Goal: Obtain resource: Obtain resource

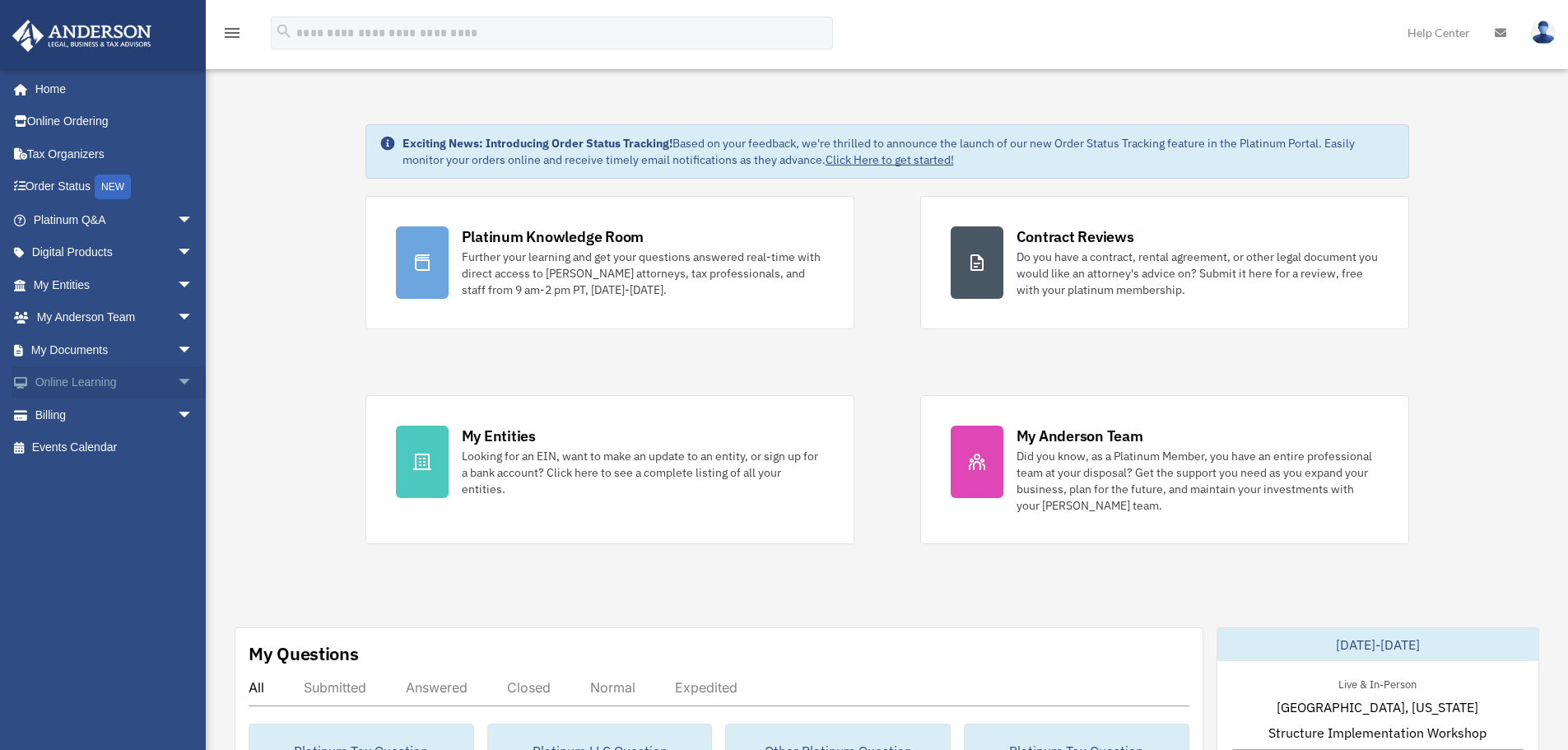
click at [177, 385] on span "arrow_drop_down" at bounding box center [193, 383] width 33 height 34
click at [177, 345] on span "arrow_drop_down" at bounding box center [193, 350] width 33 height 34
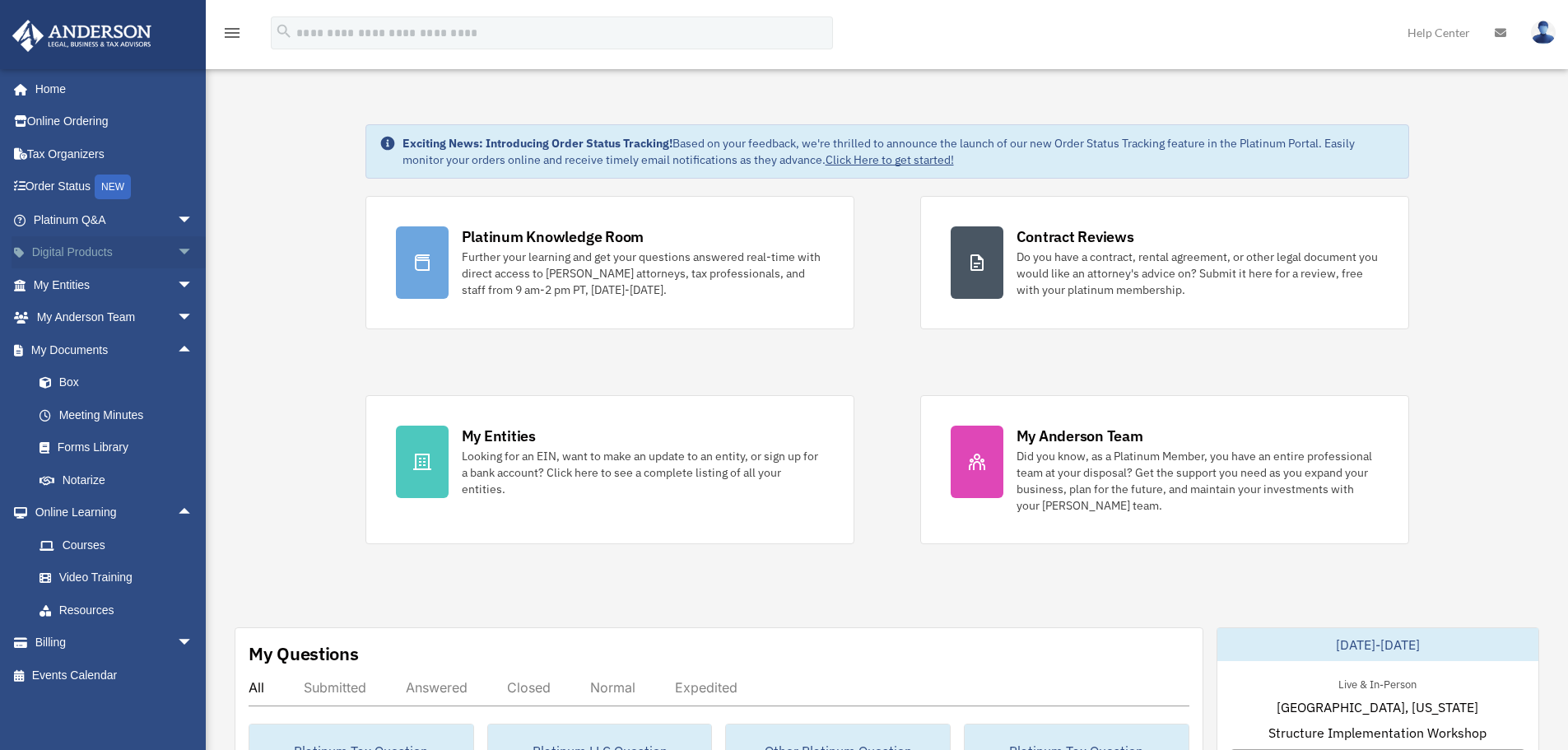
click at [177, 247] on span "arrow_drop_down" at bounding box center [193, 253] width 33 height 34
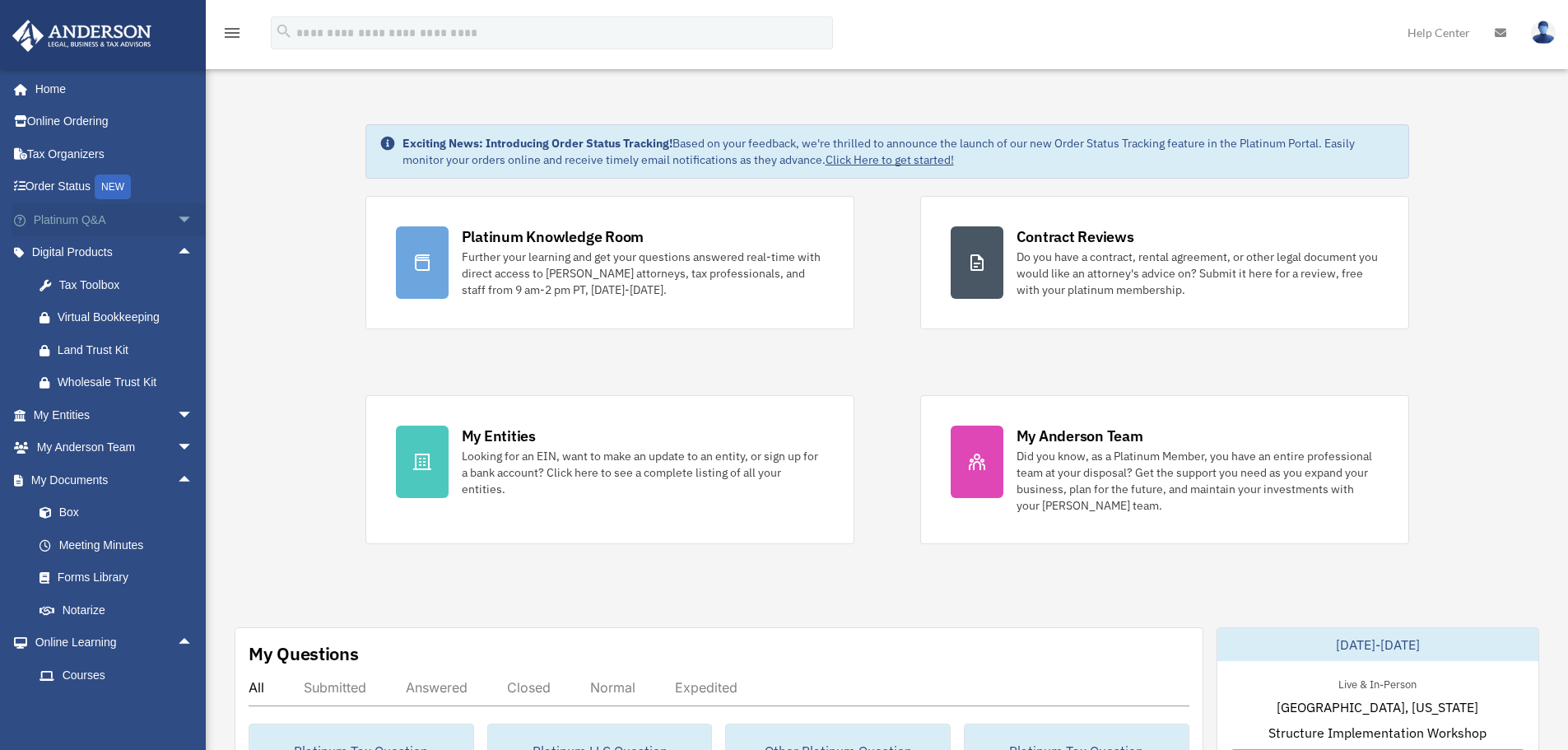
click at [177, 223] on span "arrow_drop_down" at bounding box center [193, 220] width 33 height 34
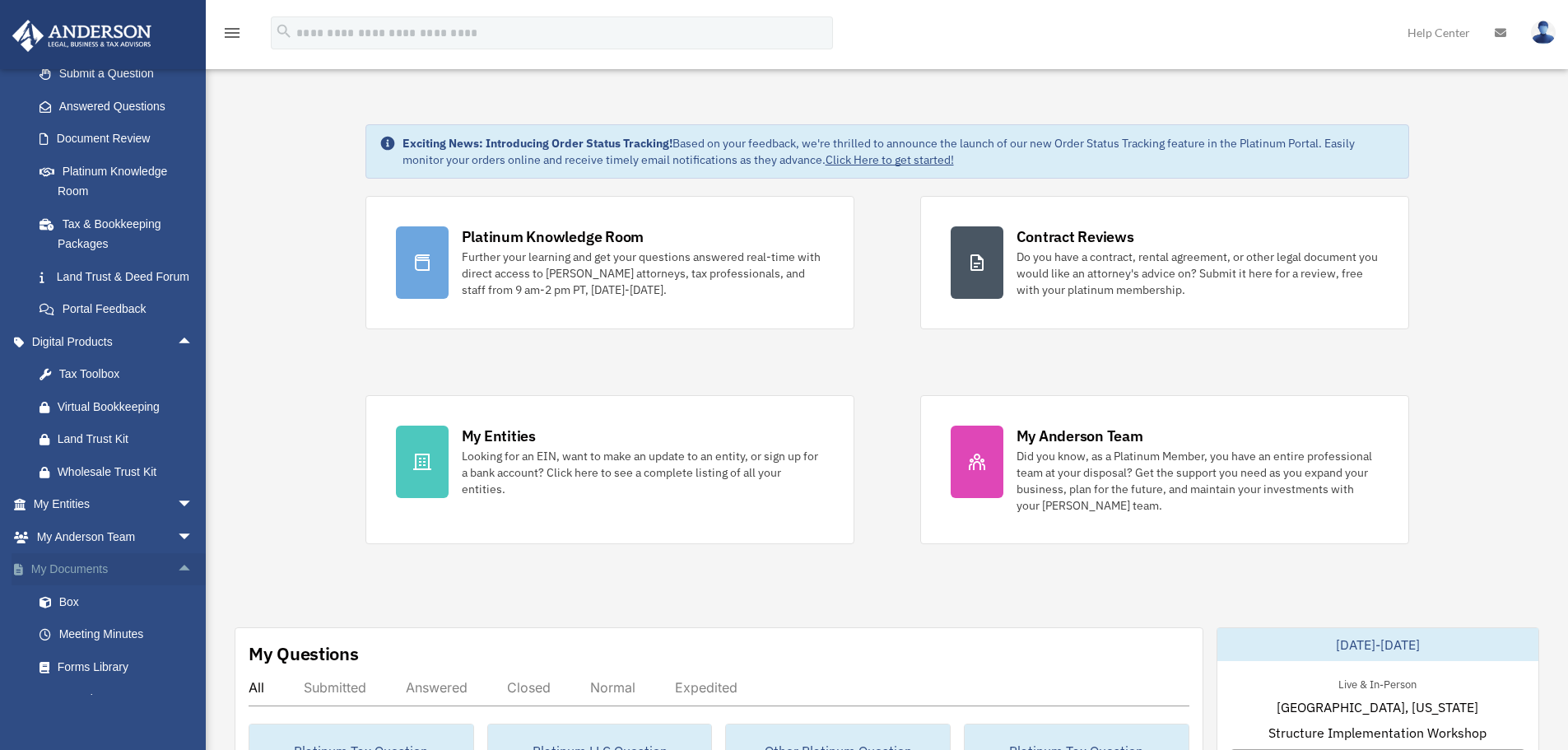
scroll to position [247, 0]
click at [177, 519] on span "arrow_drop_down" at bounding box center [193, 502] width 33 height 34
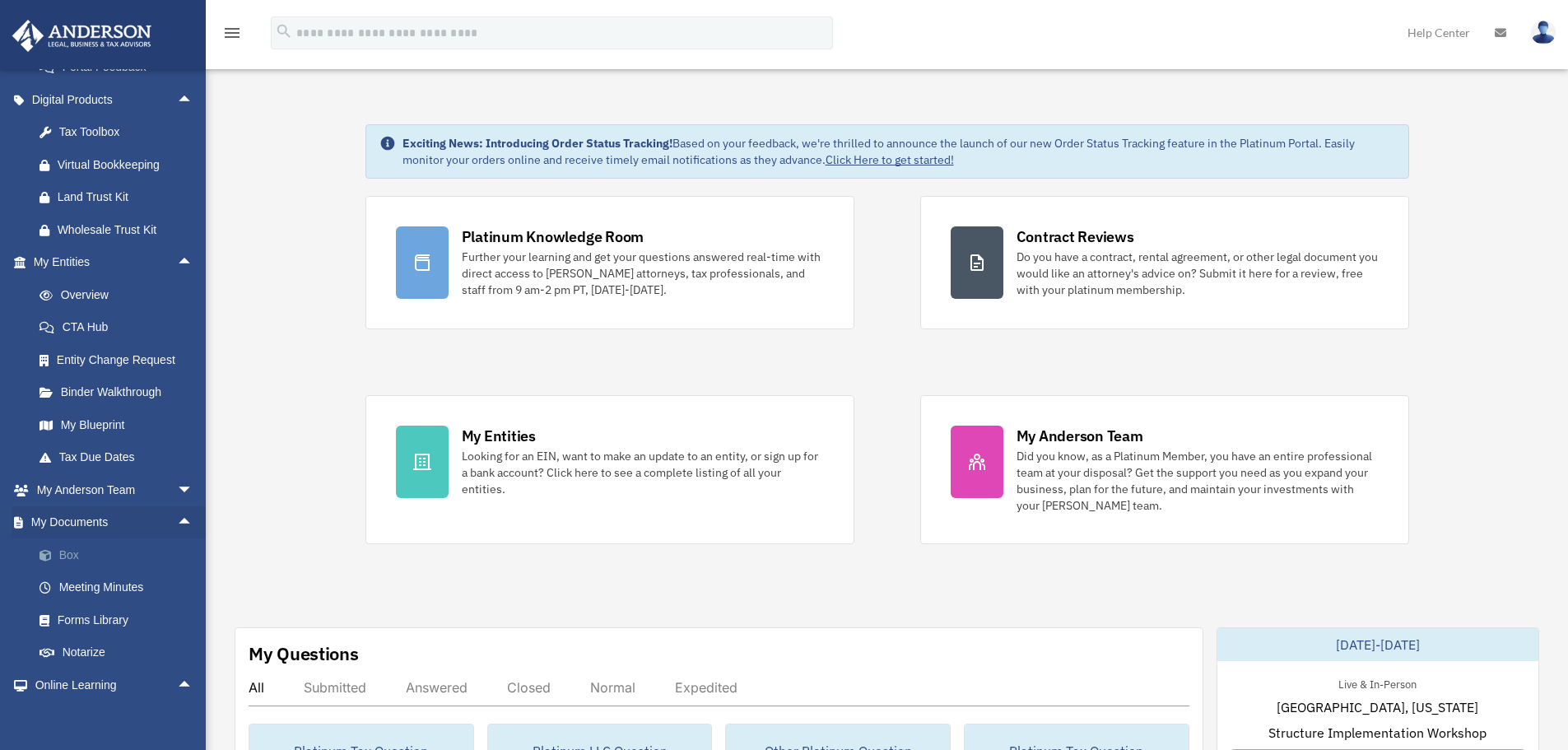
scroll to position [494, 0]
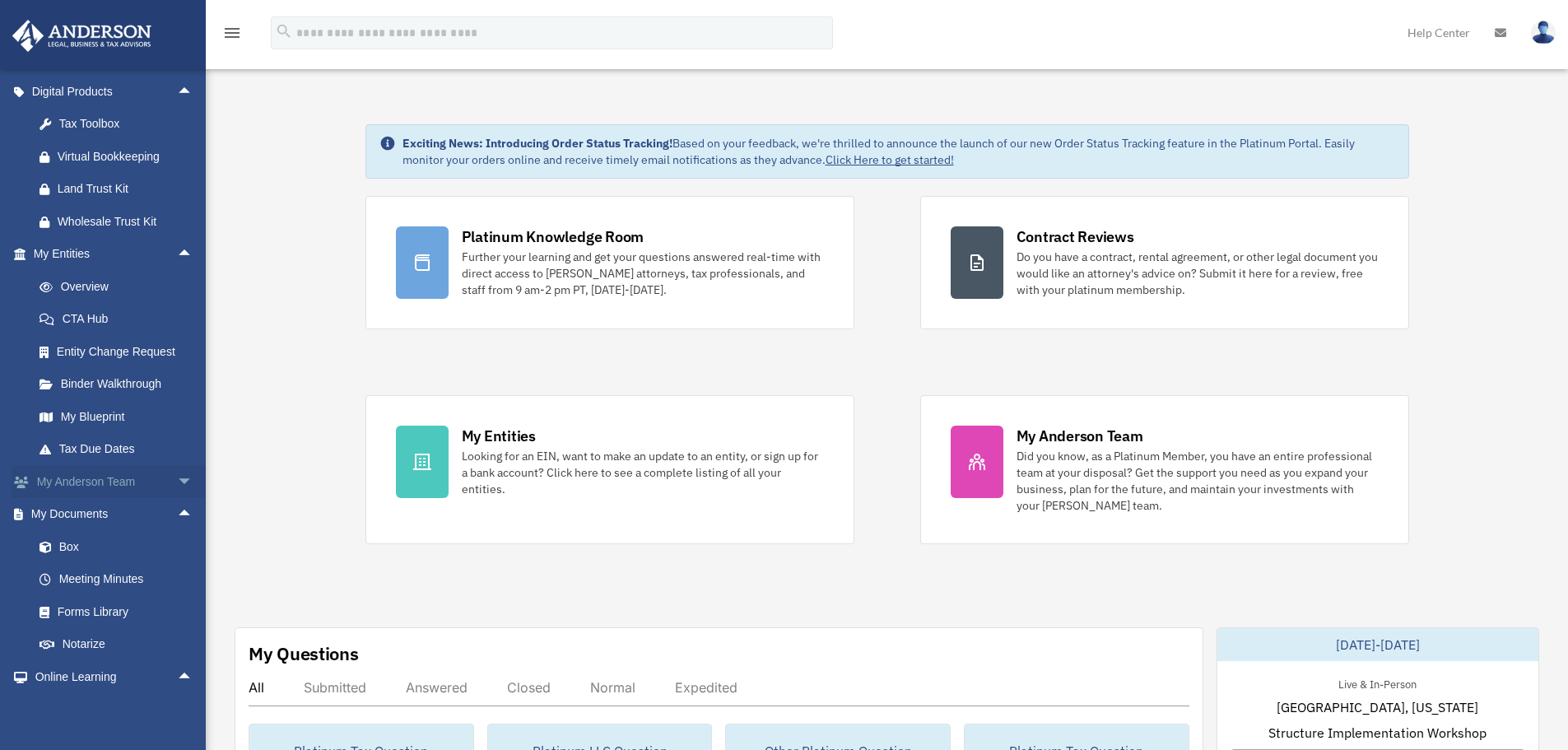
click at [177, 499] on span "arrow_drop_down" at bounding box center [193, 482] width 33 height 34
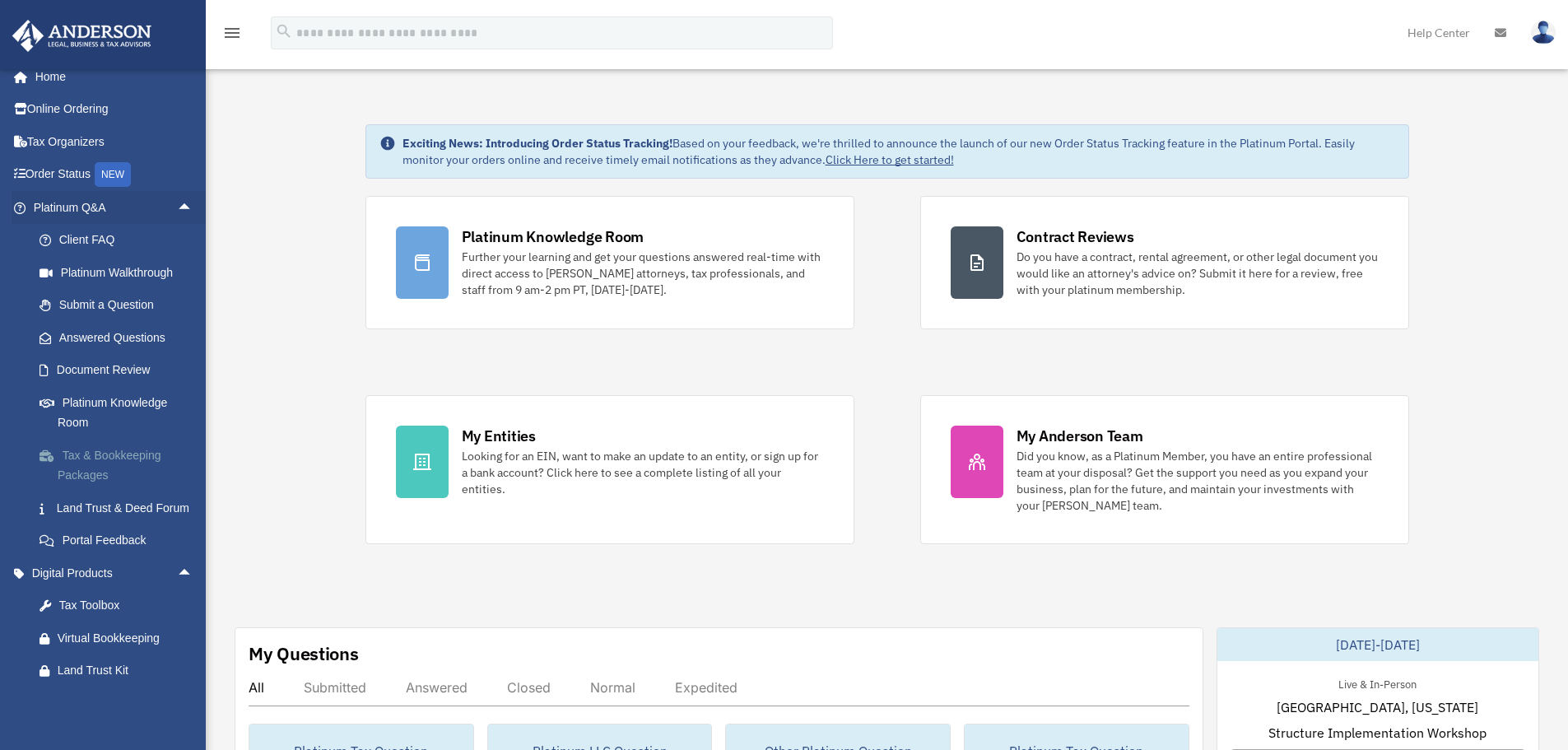
scroll to position [0, 0]
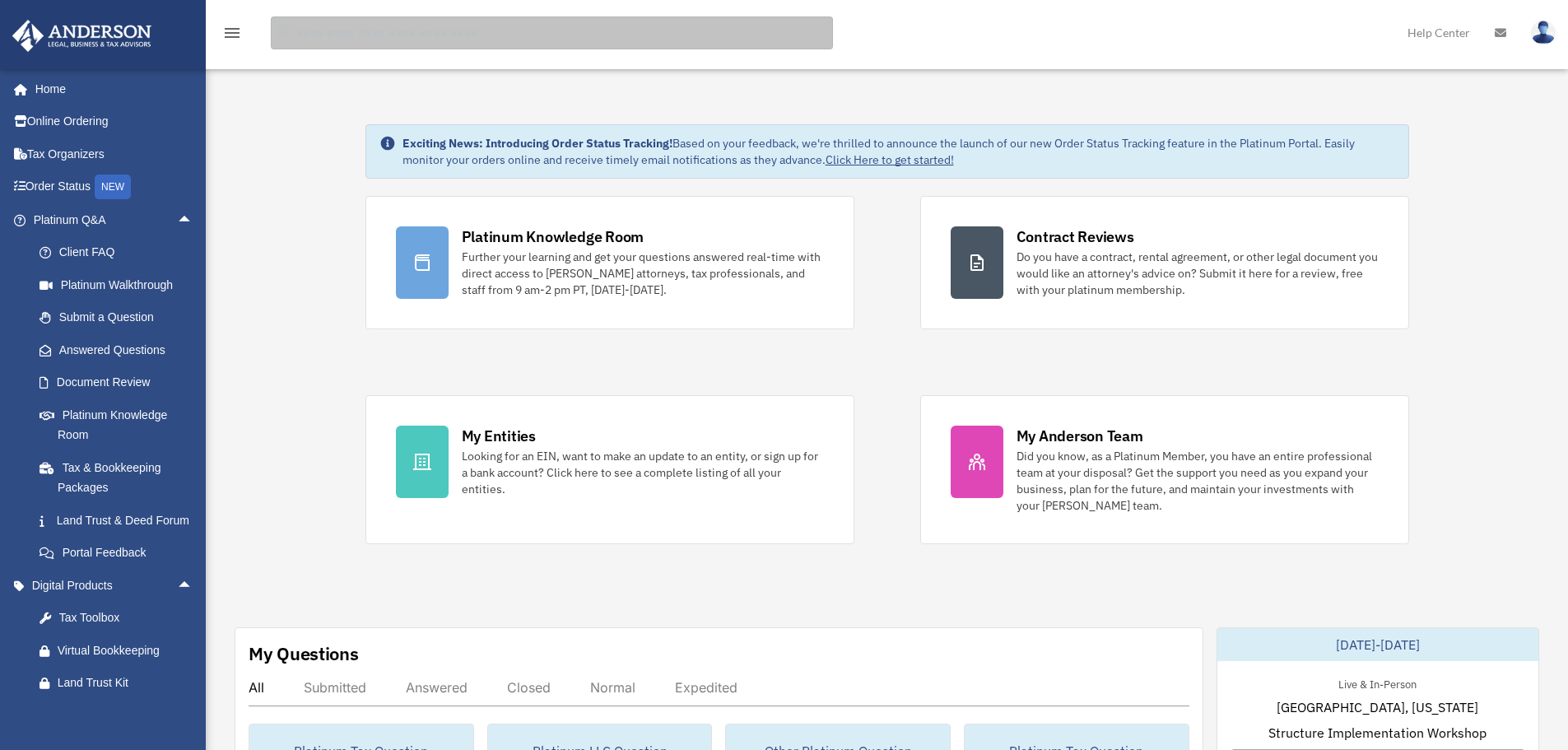
click at [405, 40] on input "search" at bounding box center [552, 33] width 562 height 33
type input "*****"
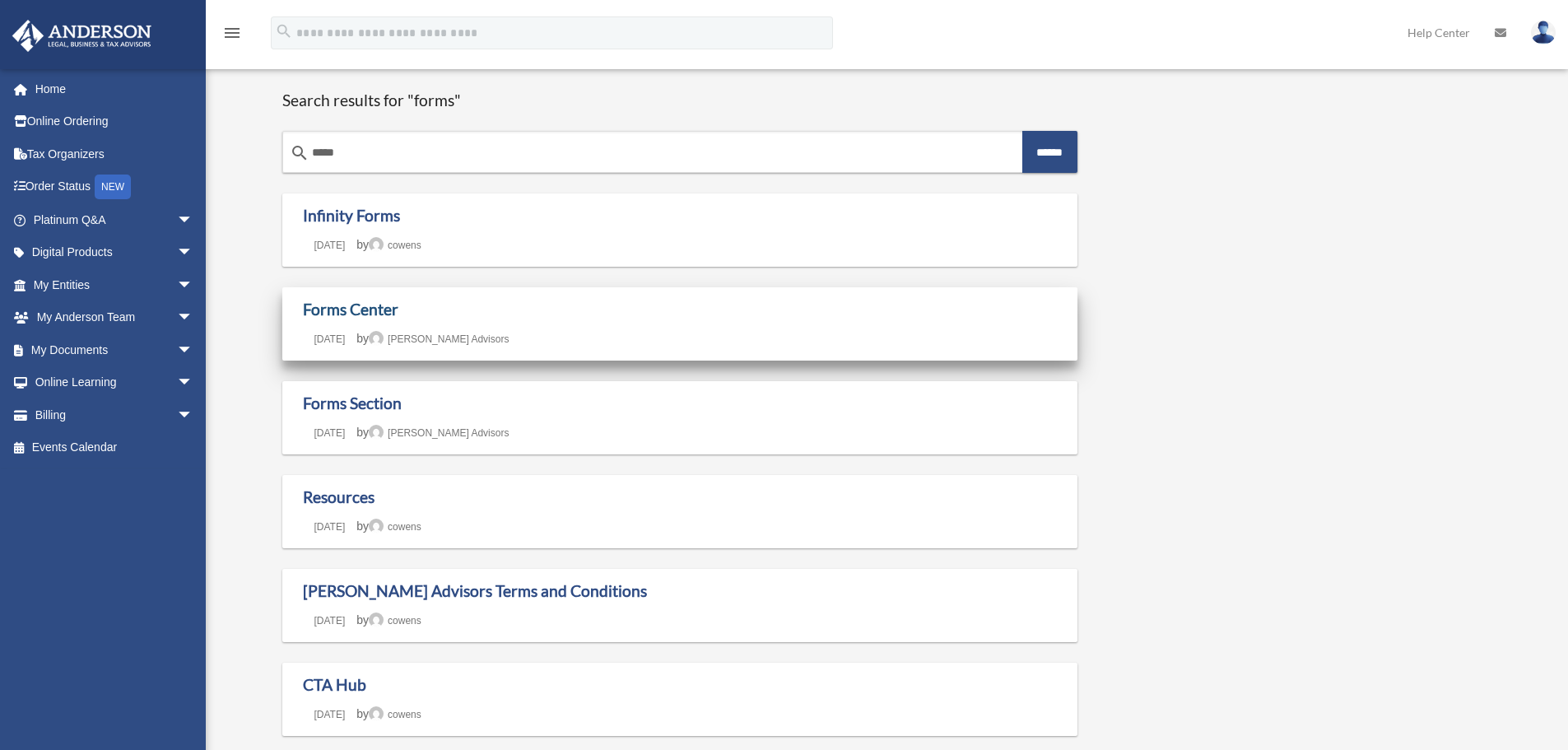
click at [357, 306] on link "Forms Center" at bounding box center [350, 309] width 95 height 19
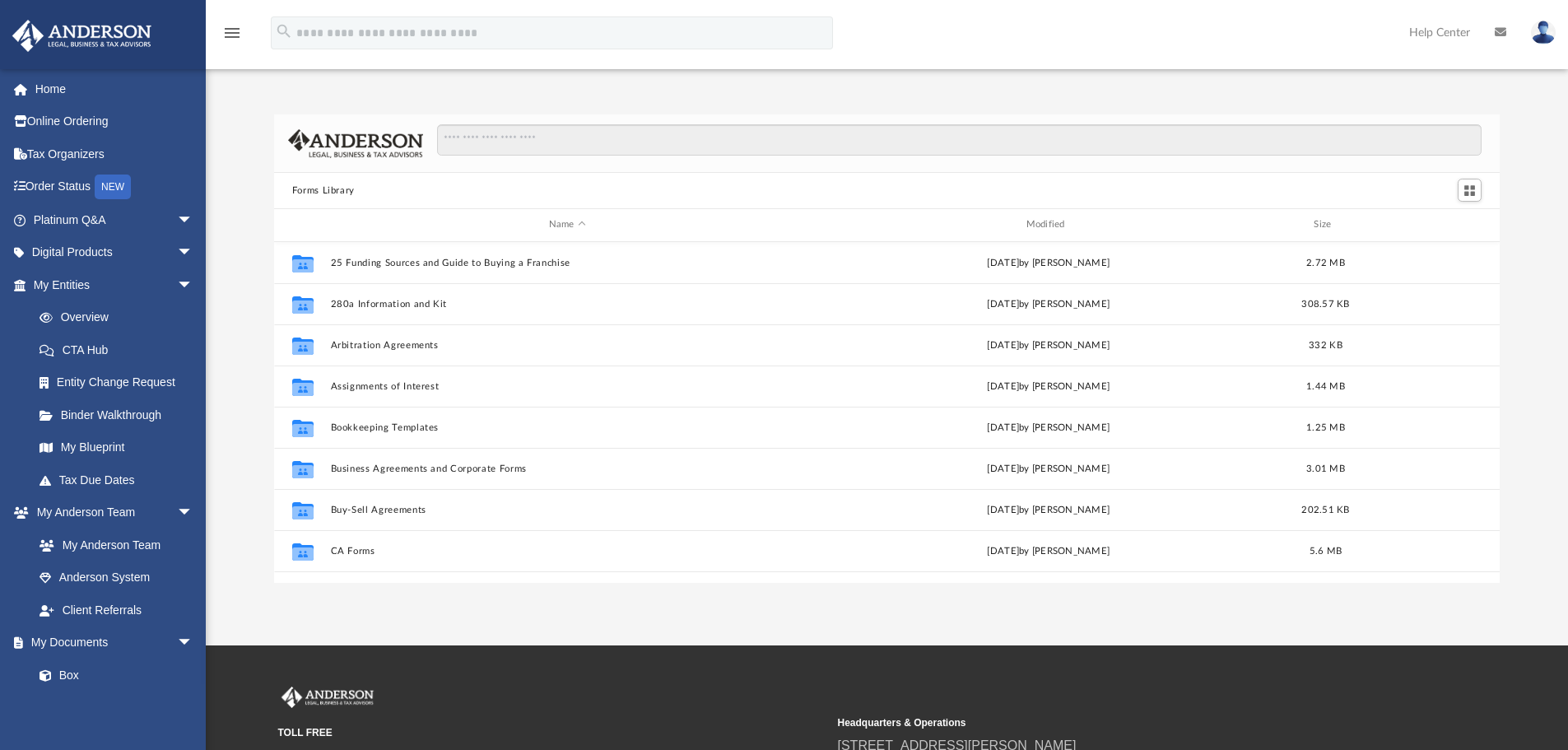
scroll to position [362, 1213]
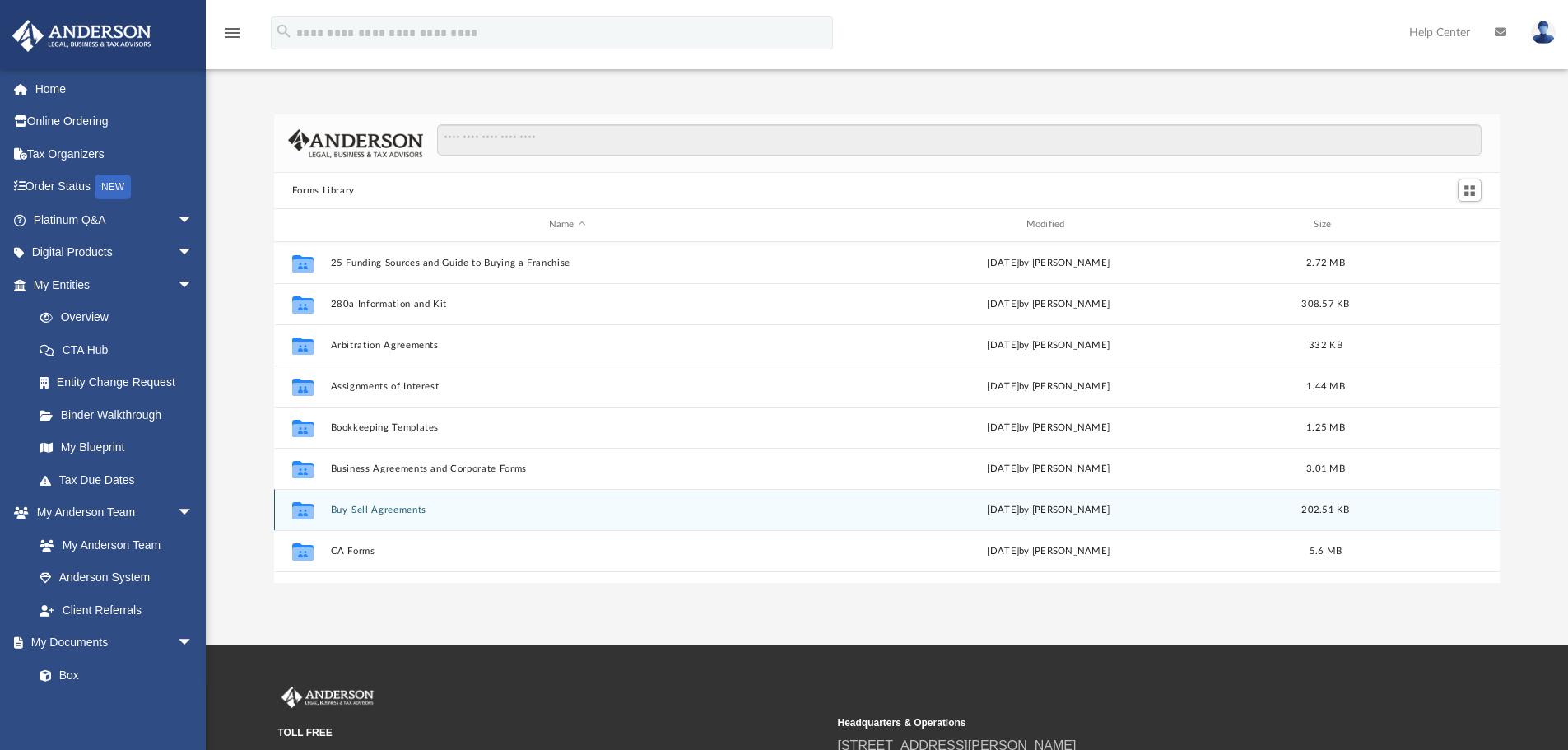
click at [357, 510] on button "Buy-Sell Agreements" at bounding box center [567, 510] width 474 height 11
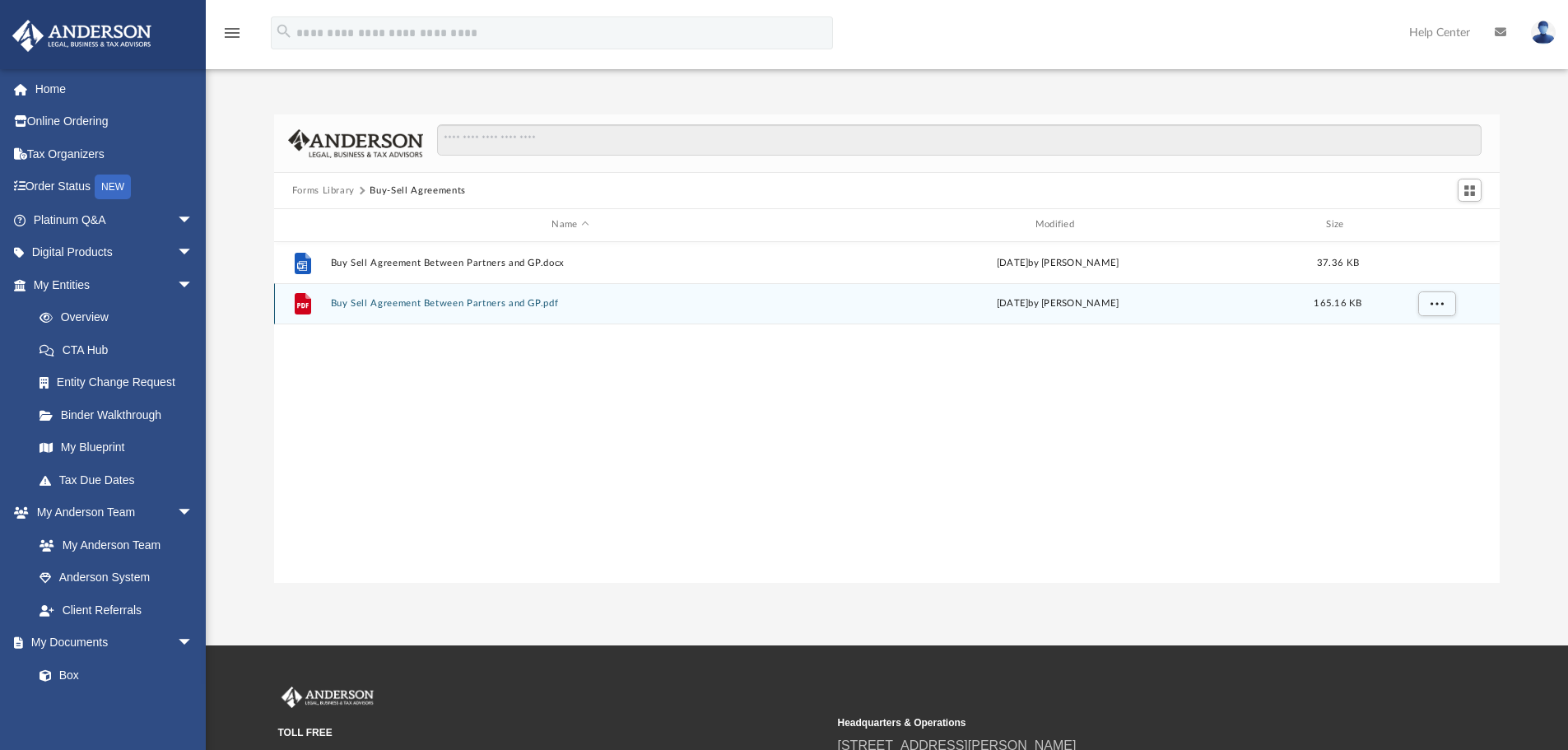
click at [406, 305] on button "Buy Sell Agreement Between Partners and GP.pdf" at bounding box center [569, 303] width 480 height 11
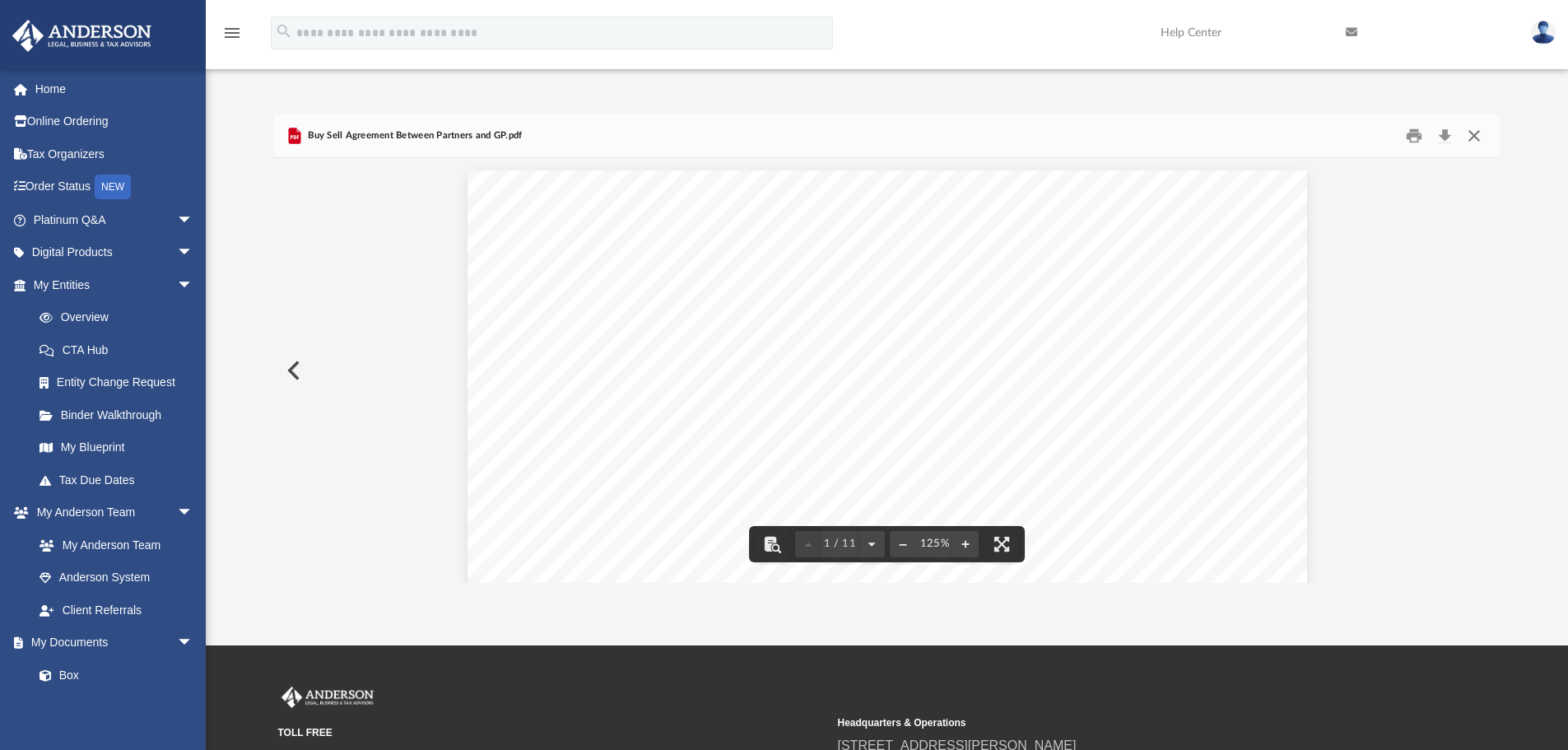
click at [1473, 129] on button "Close" at bounding box center [1474, 136] width 30 height 25
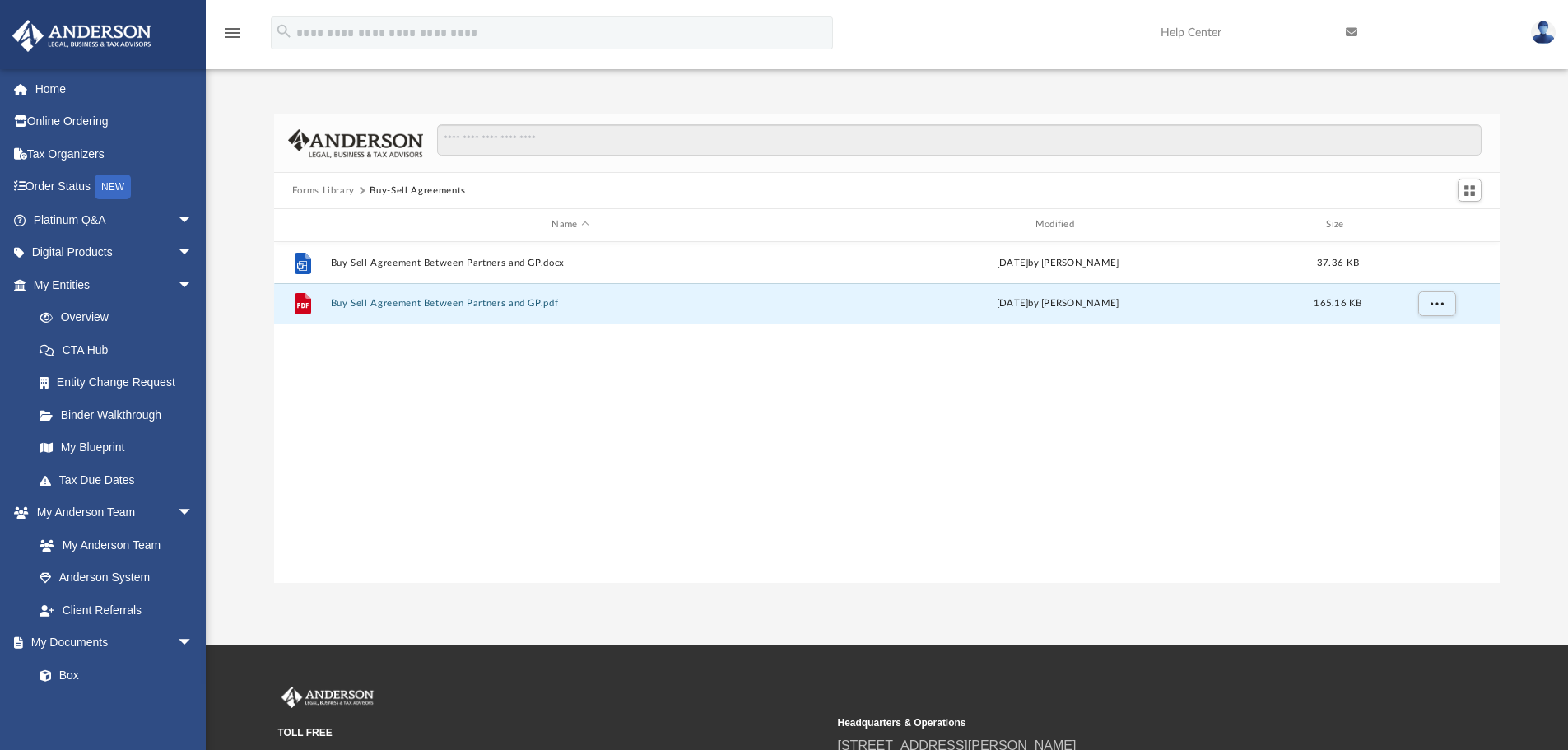
click at [321, 190] on button "Forms Library" at bounding box center [323, 192] width 62 height 15
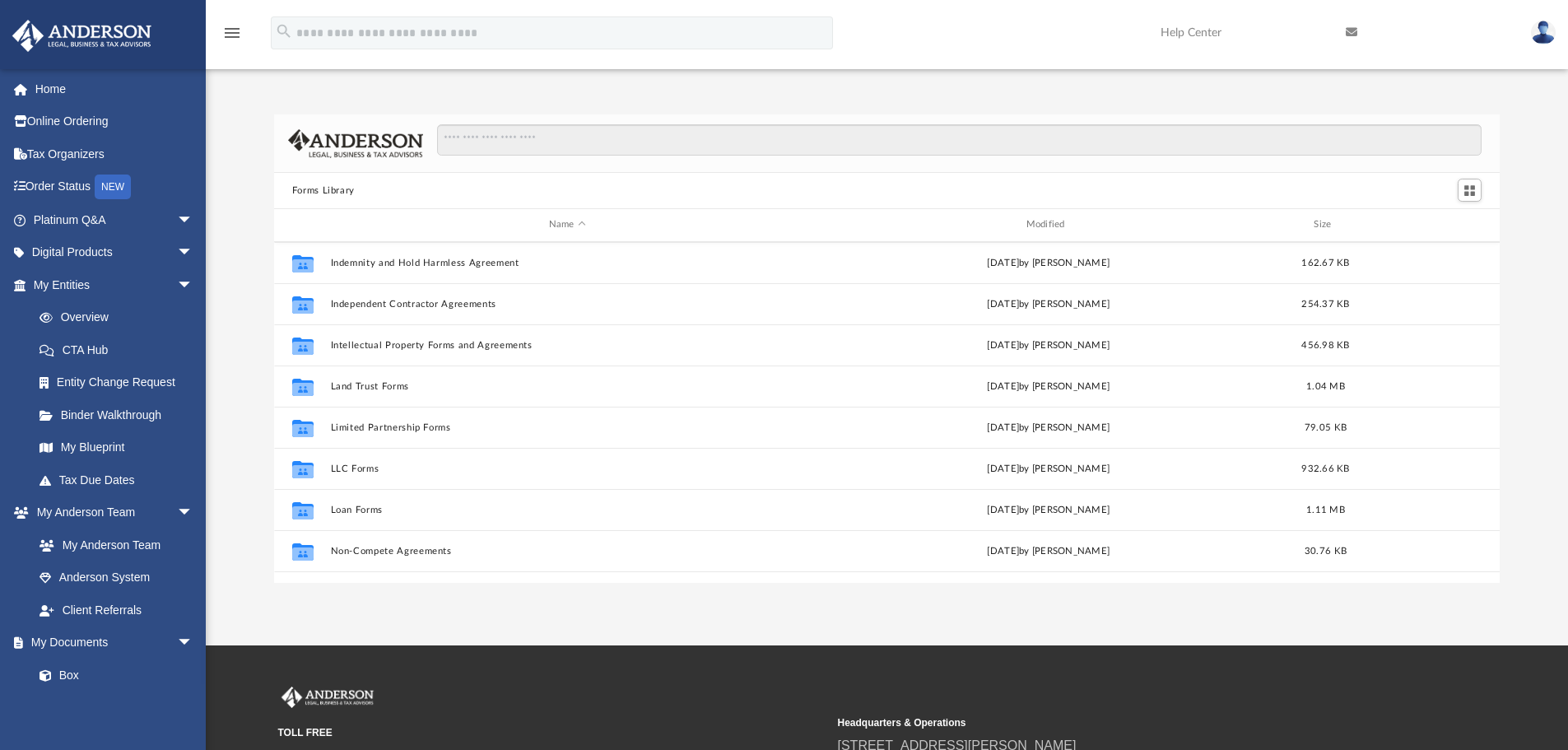
scroll to position [659, 0]
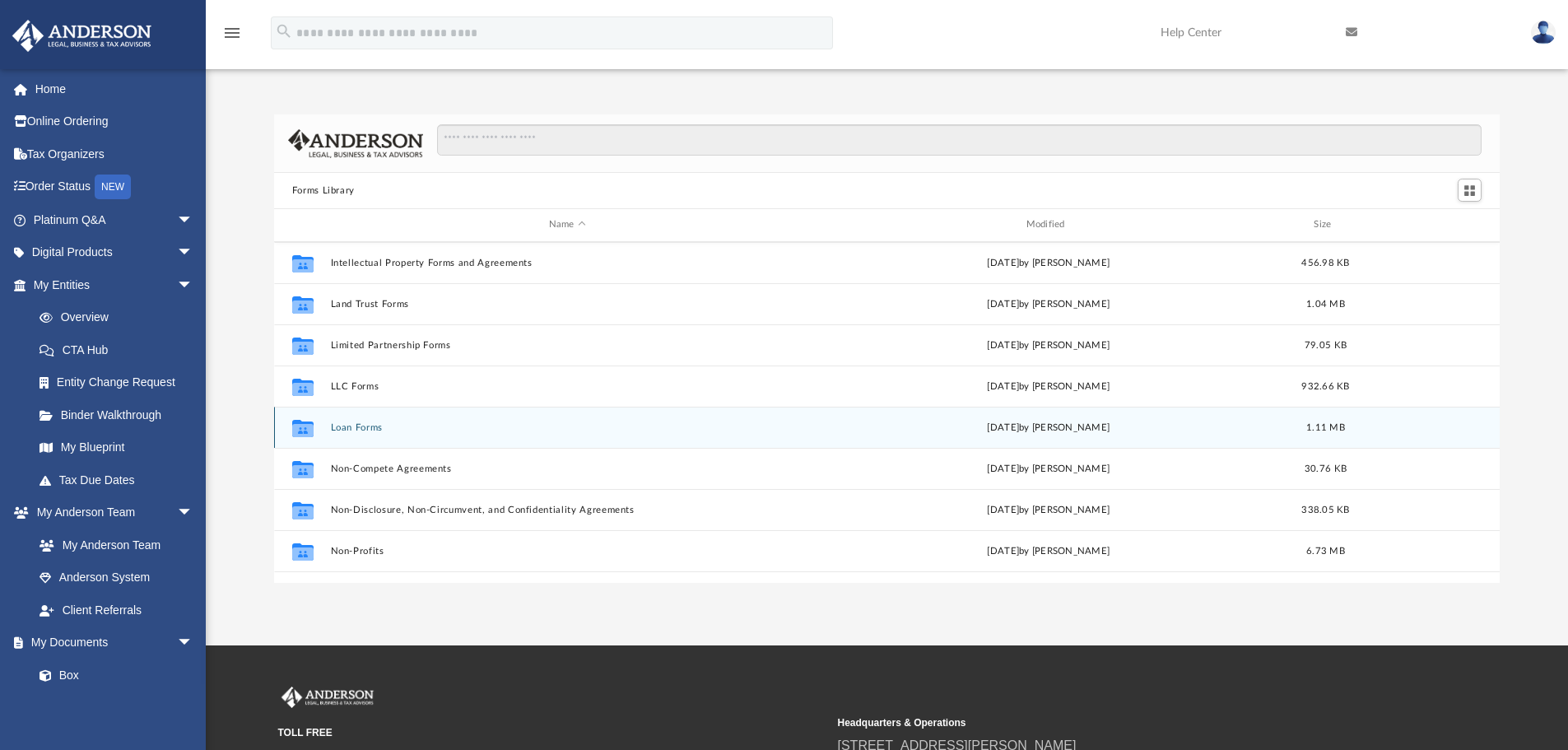
click at [354, 425] on button "Loan Forms" at bounding box center [567, 428] width 474 height 11
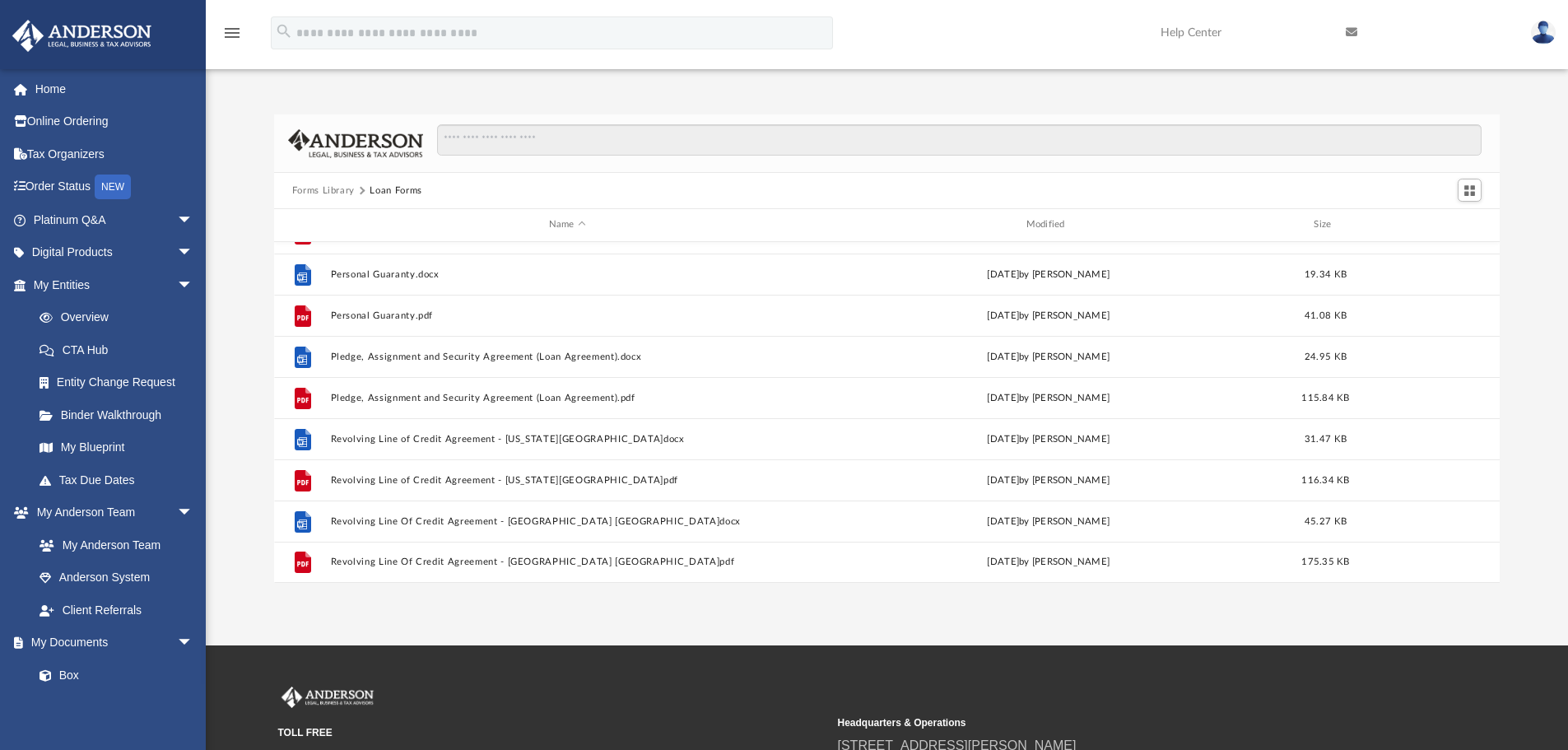
scroll to position [194, 0]
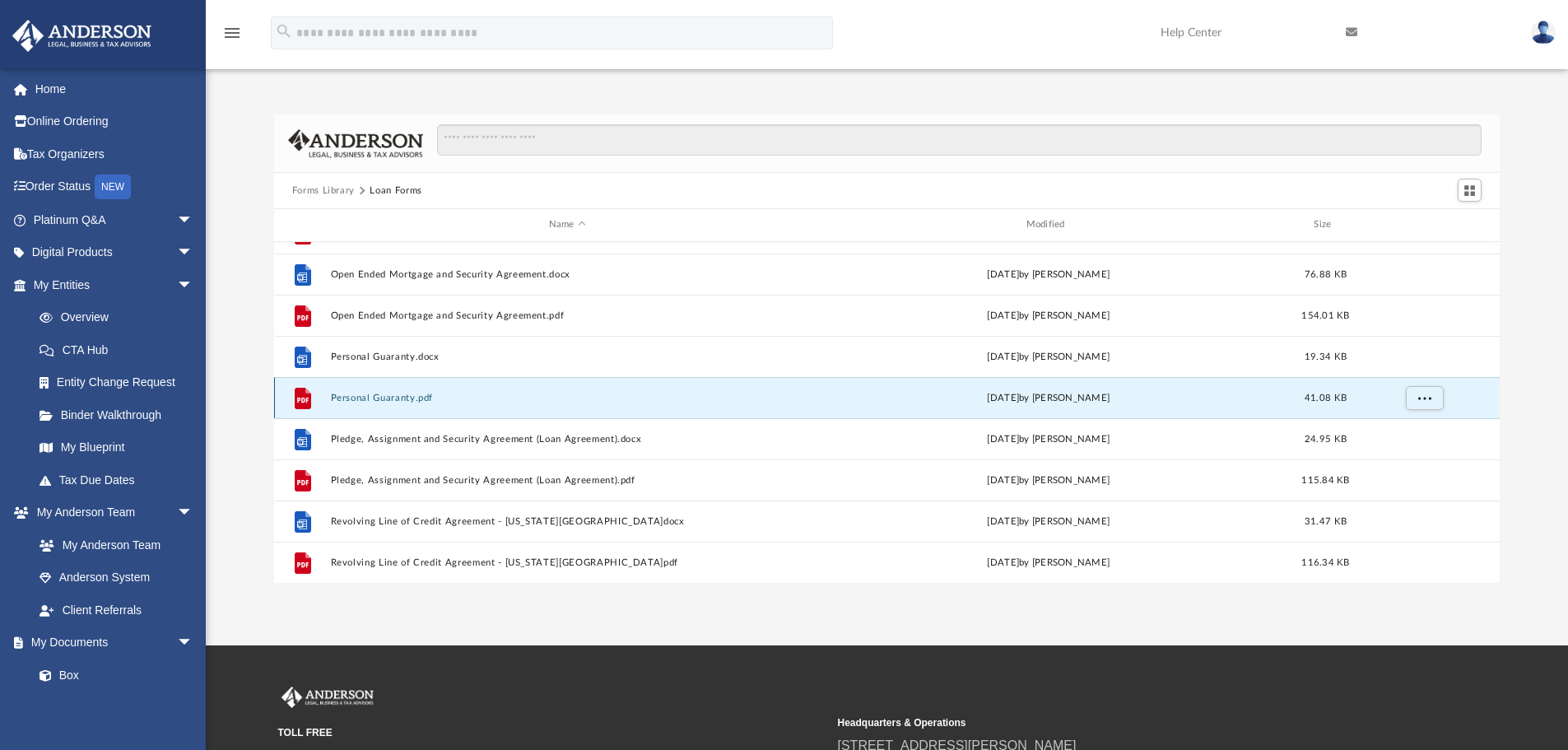
click at [391, 396] on button "Personal Guaranty.pdf" at bounding box center [567, 397] width 474 height 11
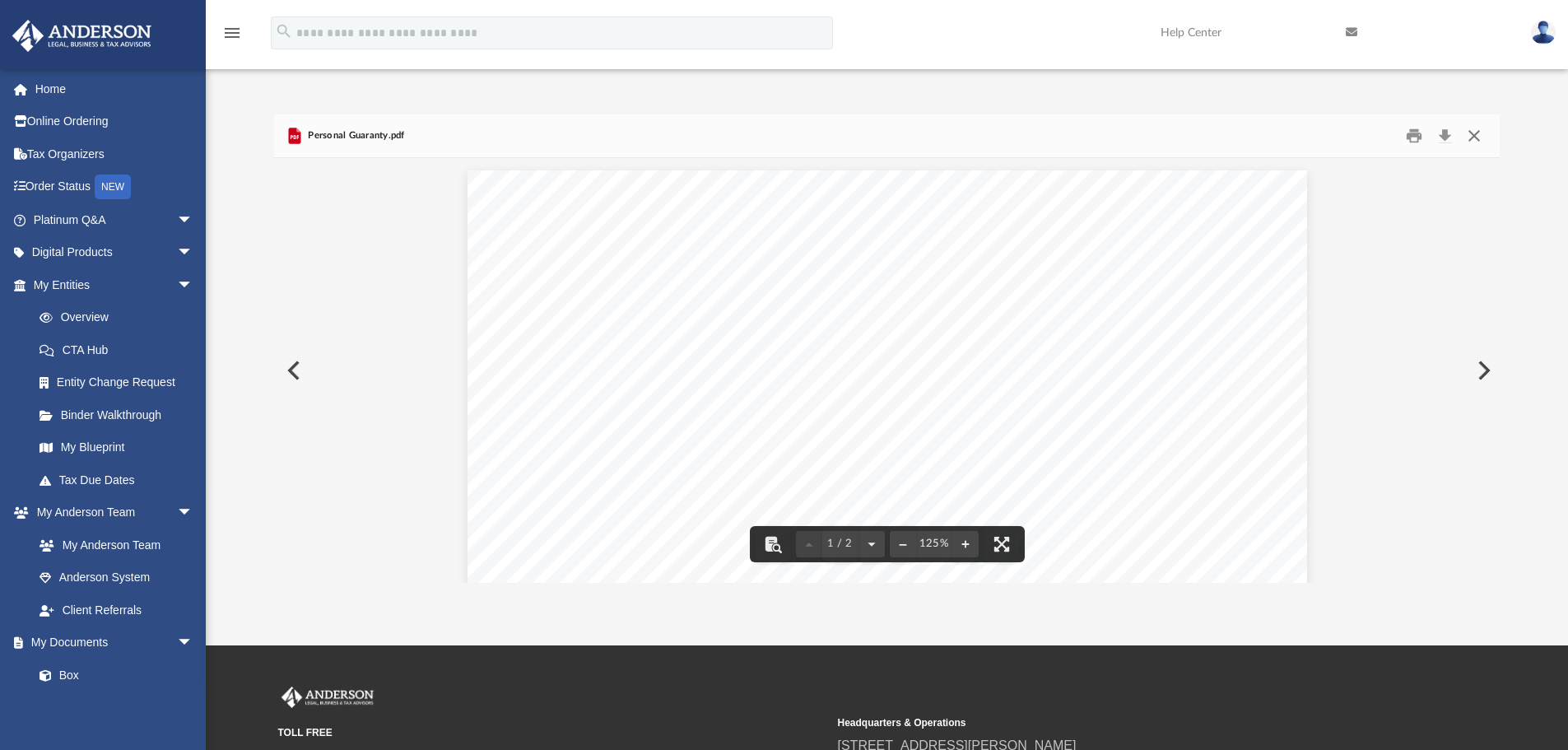
click at [1475, 136] on button "Close" at bounding box center [1474, 136] width 30 height 25
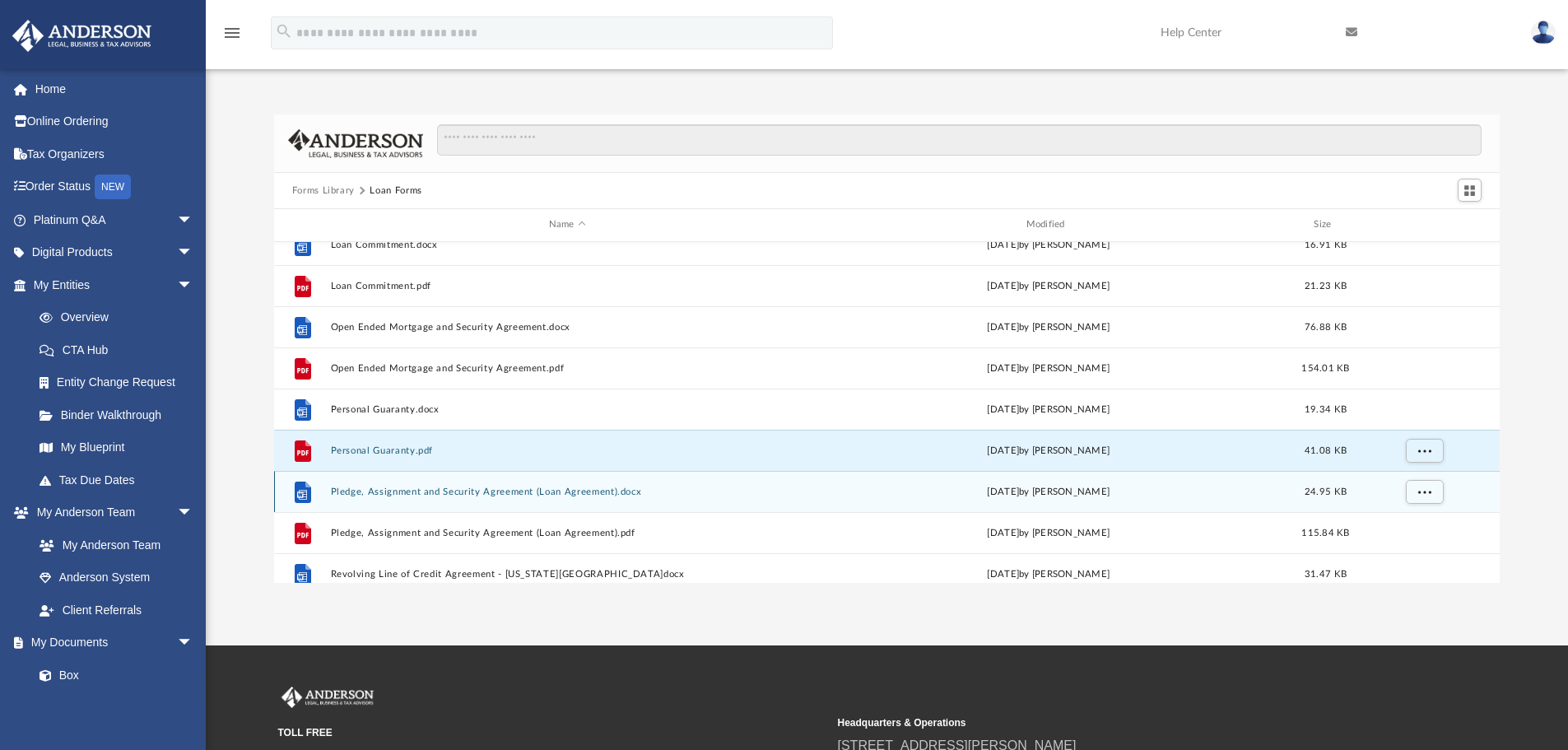
scroll to position [112, 0]
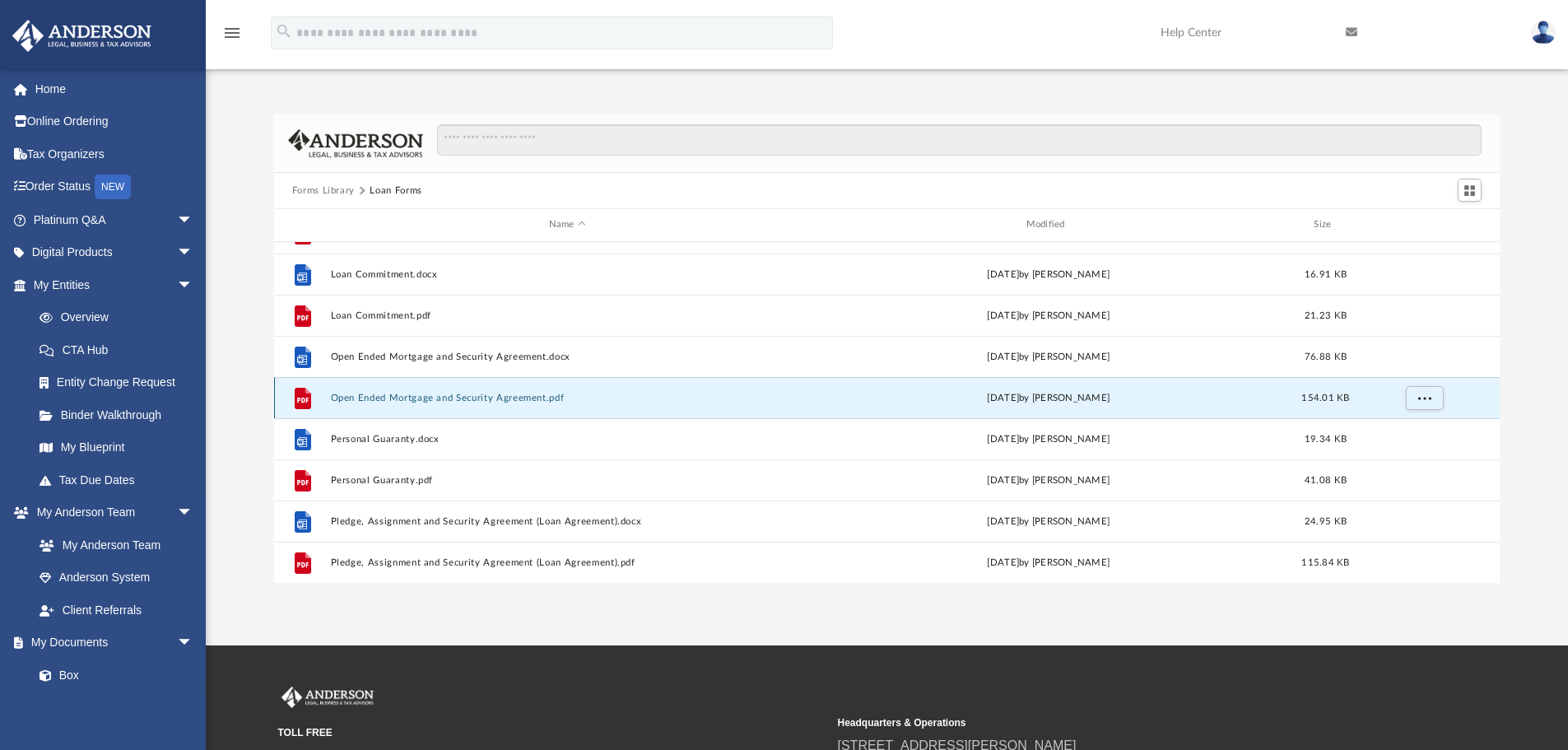
click at [423, 395] on button "Open Ended Mortgage and Security Agreement.pdf" at bounding box center [567, 397] width 474 height 11
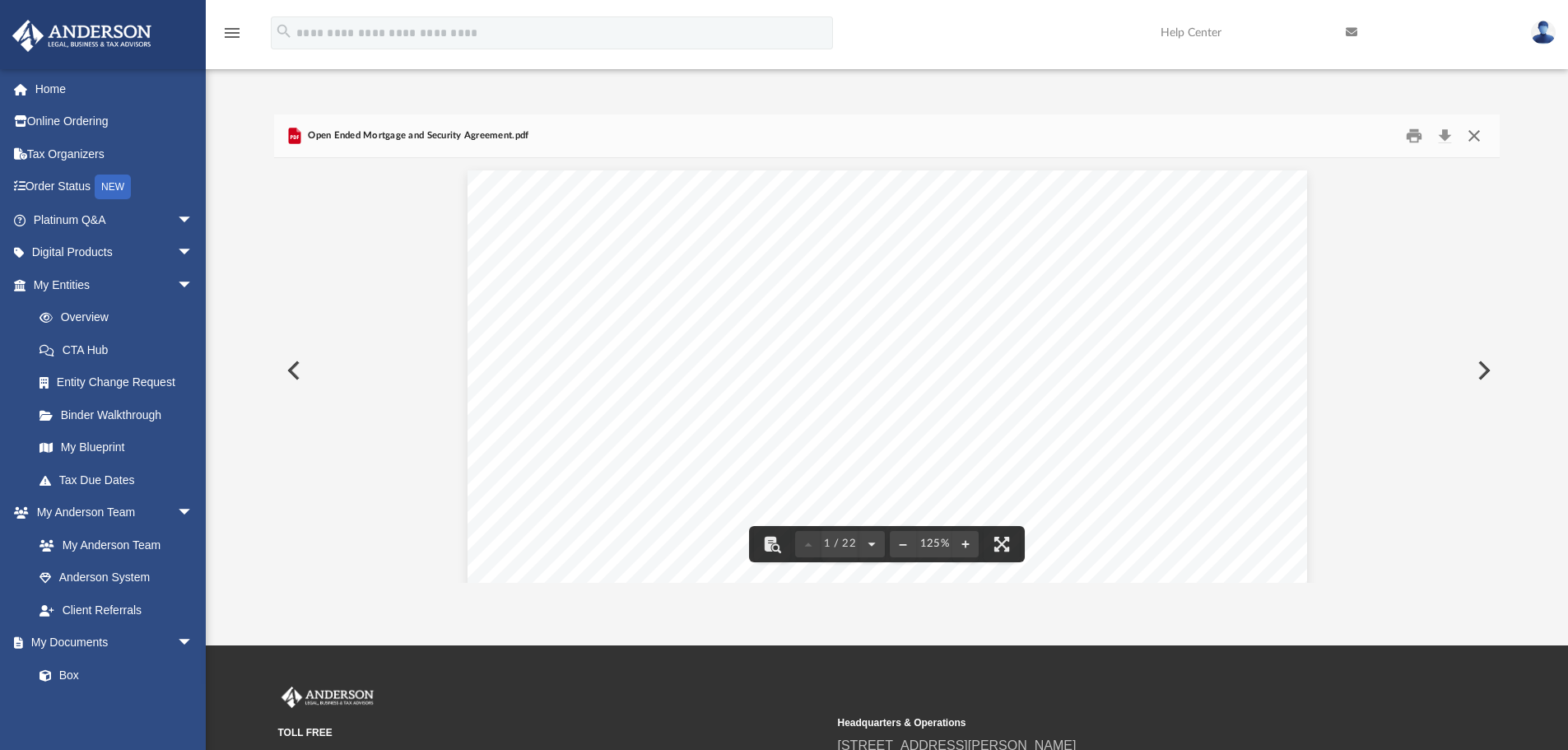
click at [1469, 133] on button "Close" at bounding box center [1474, 136] width 30 height 25
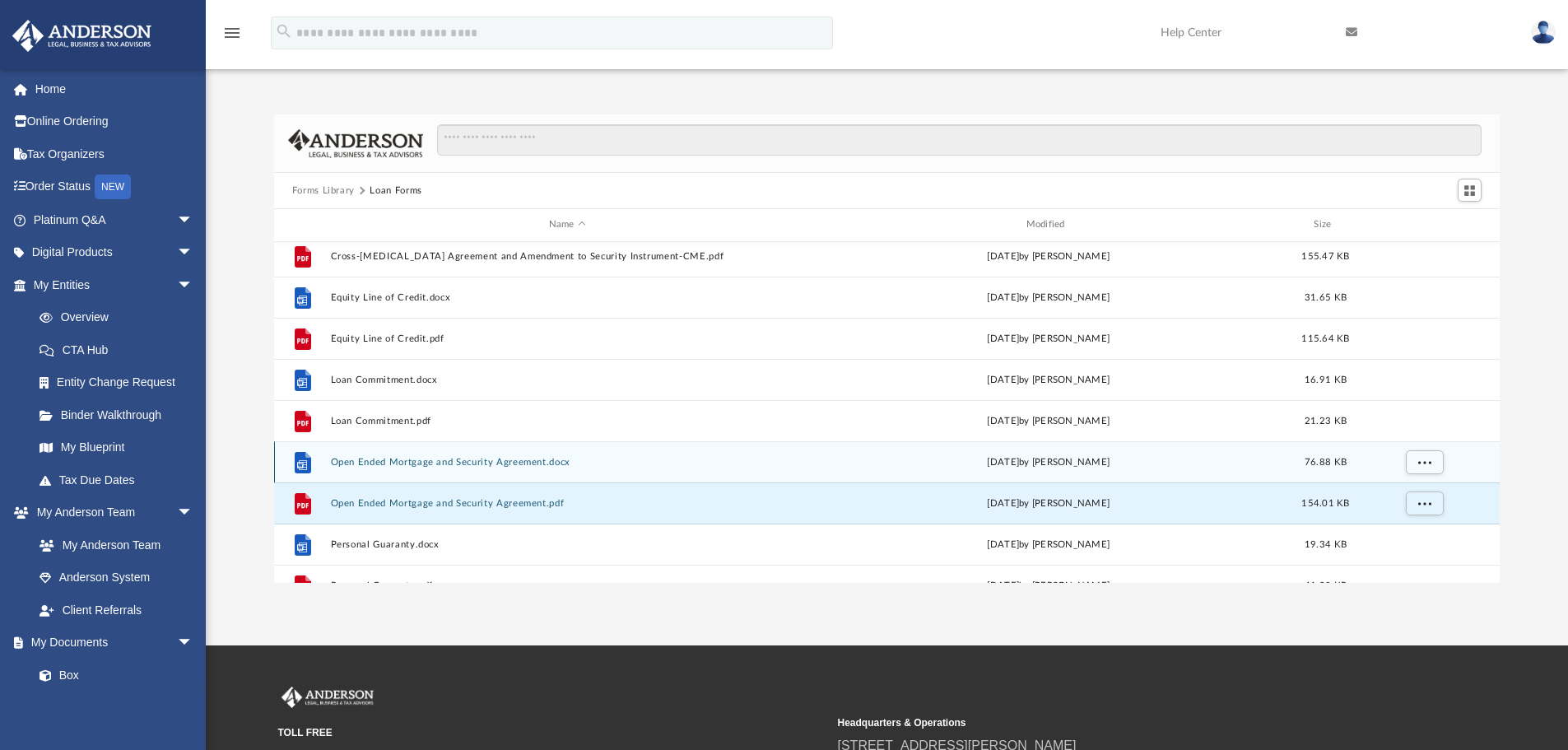
scroll to position [0, 0]
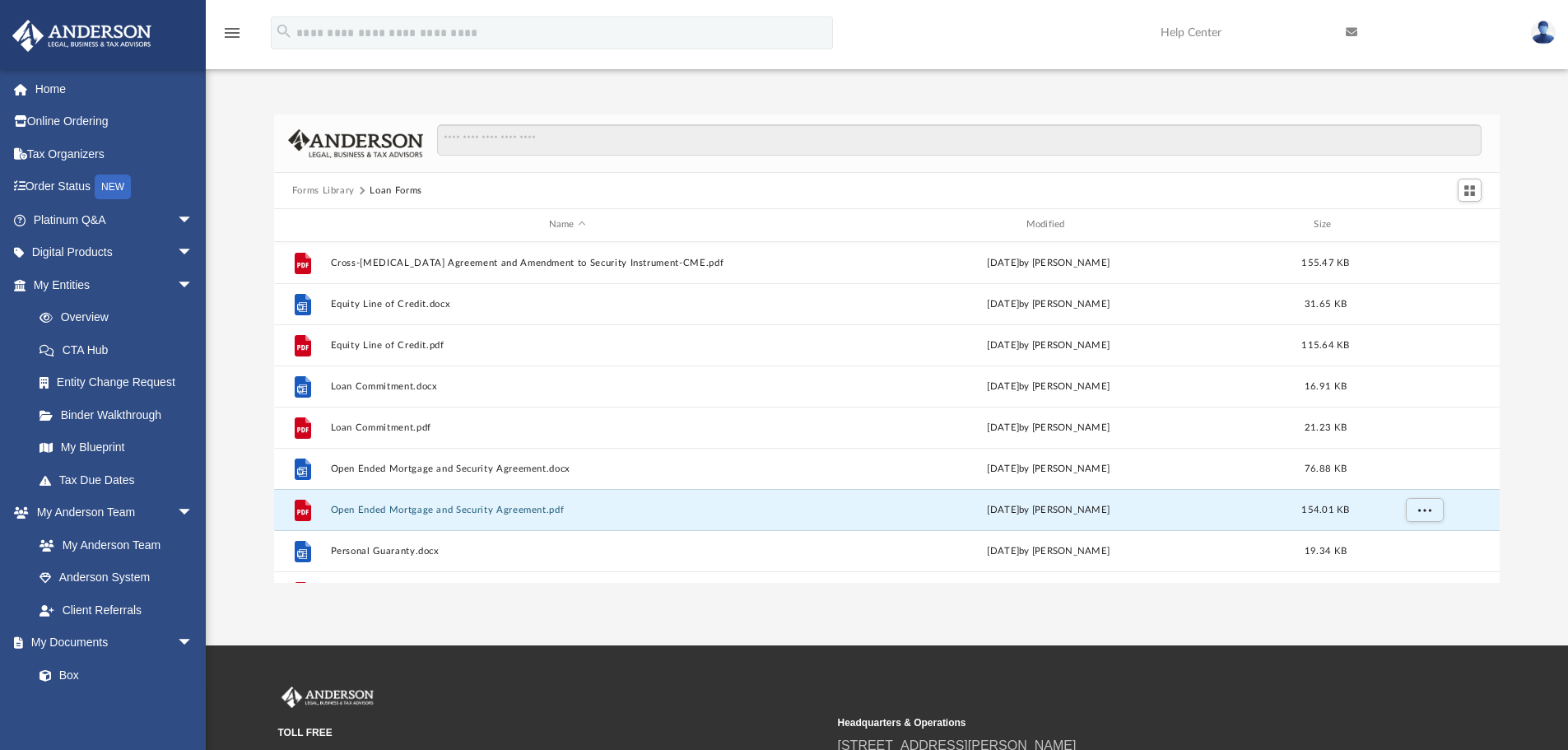
click at [326, 192] on button "Forms Library" at bounding box center [323, 192] width 62 height 15
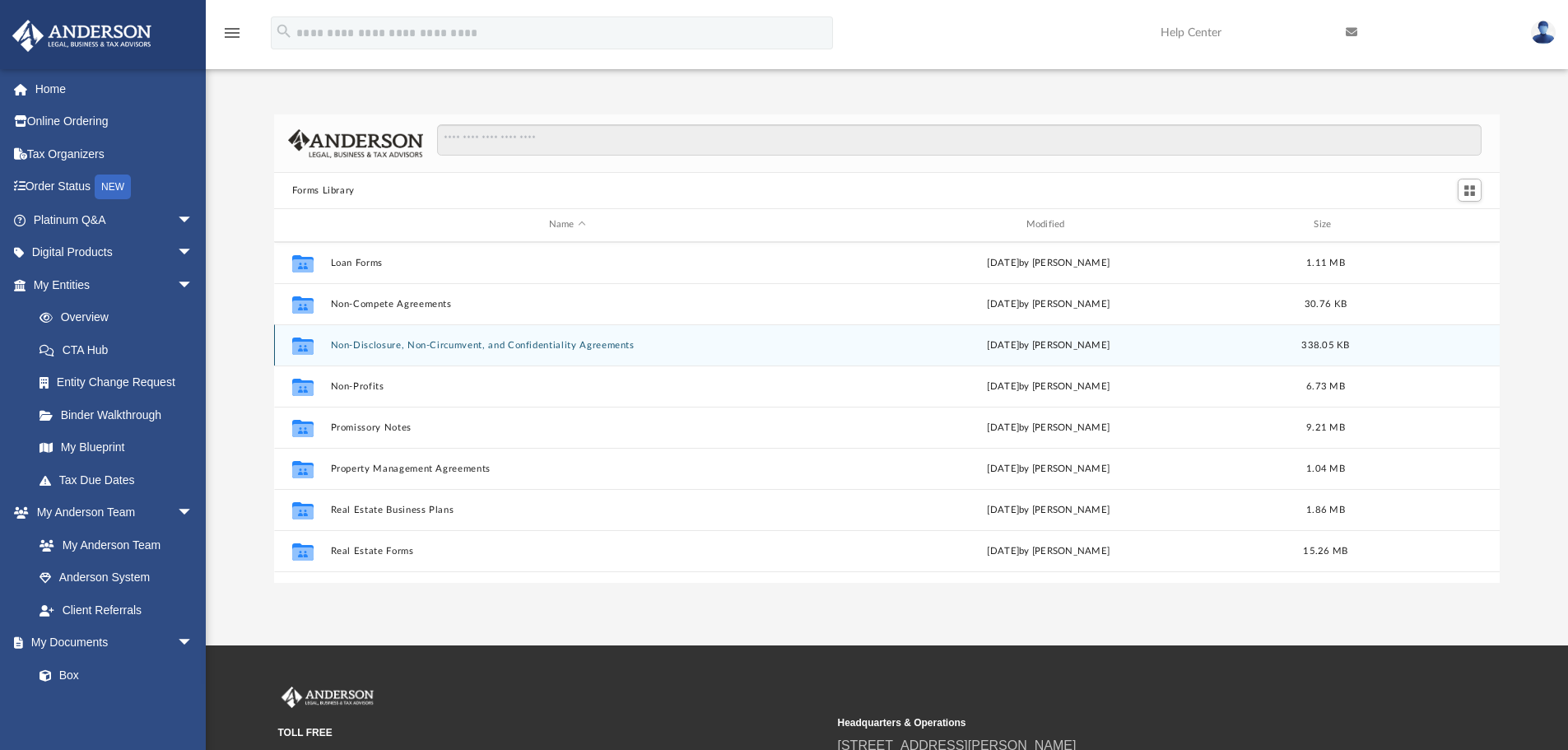
scroll to position [894, 0]
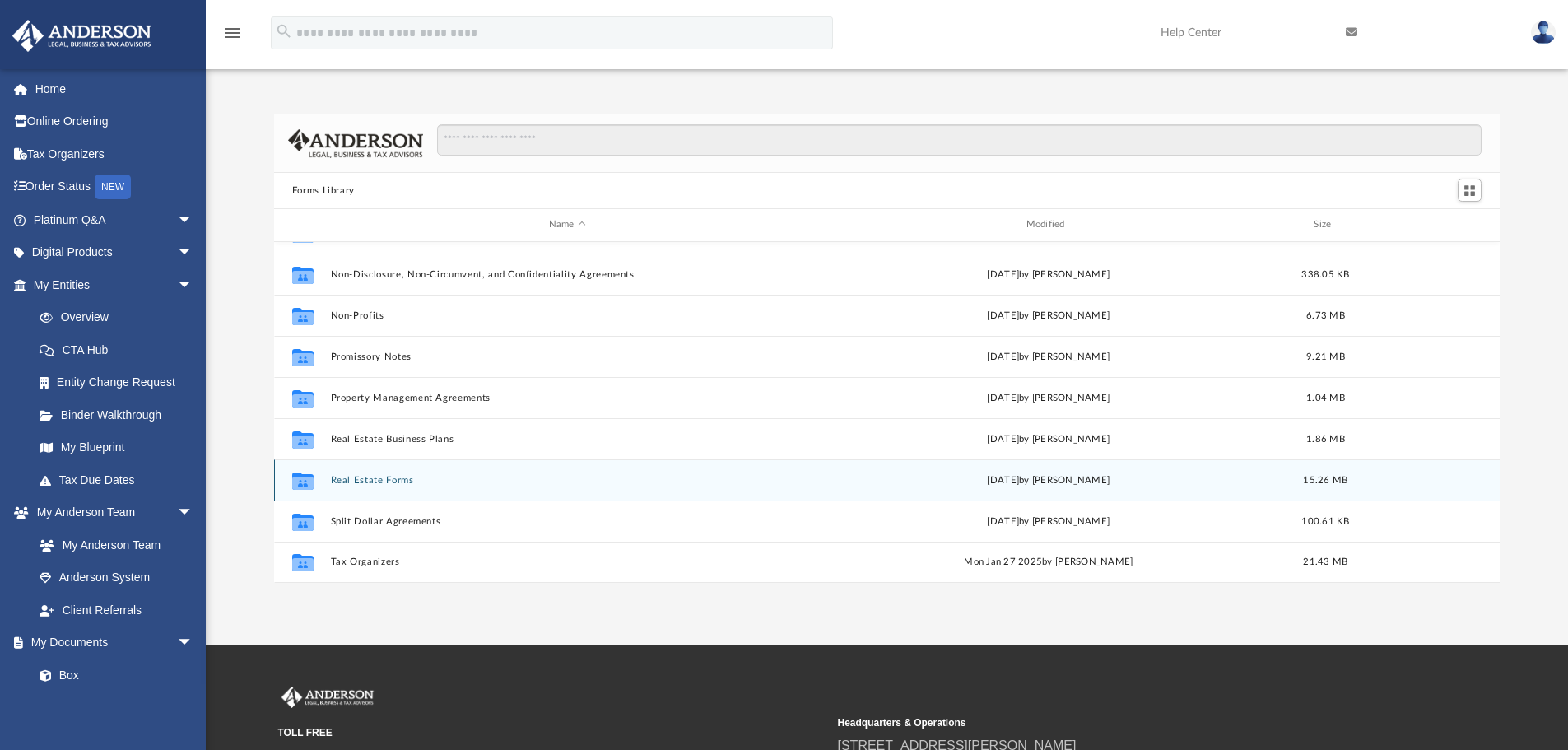
click at [391, 478] on button "Real Estate Forms" at bounding box center [567, 480] width 474 height 11
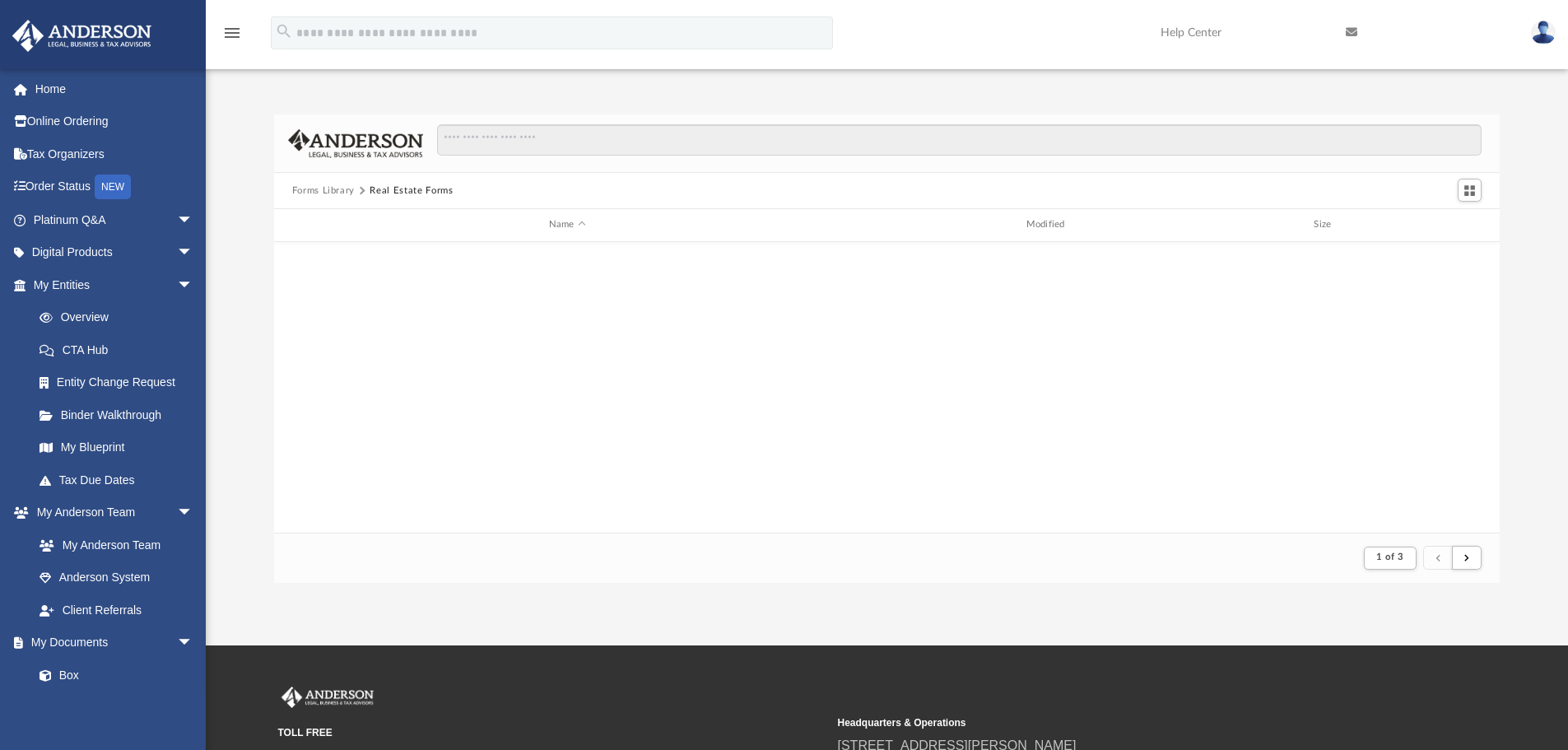
scroll to position [311, 1213]
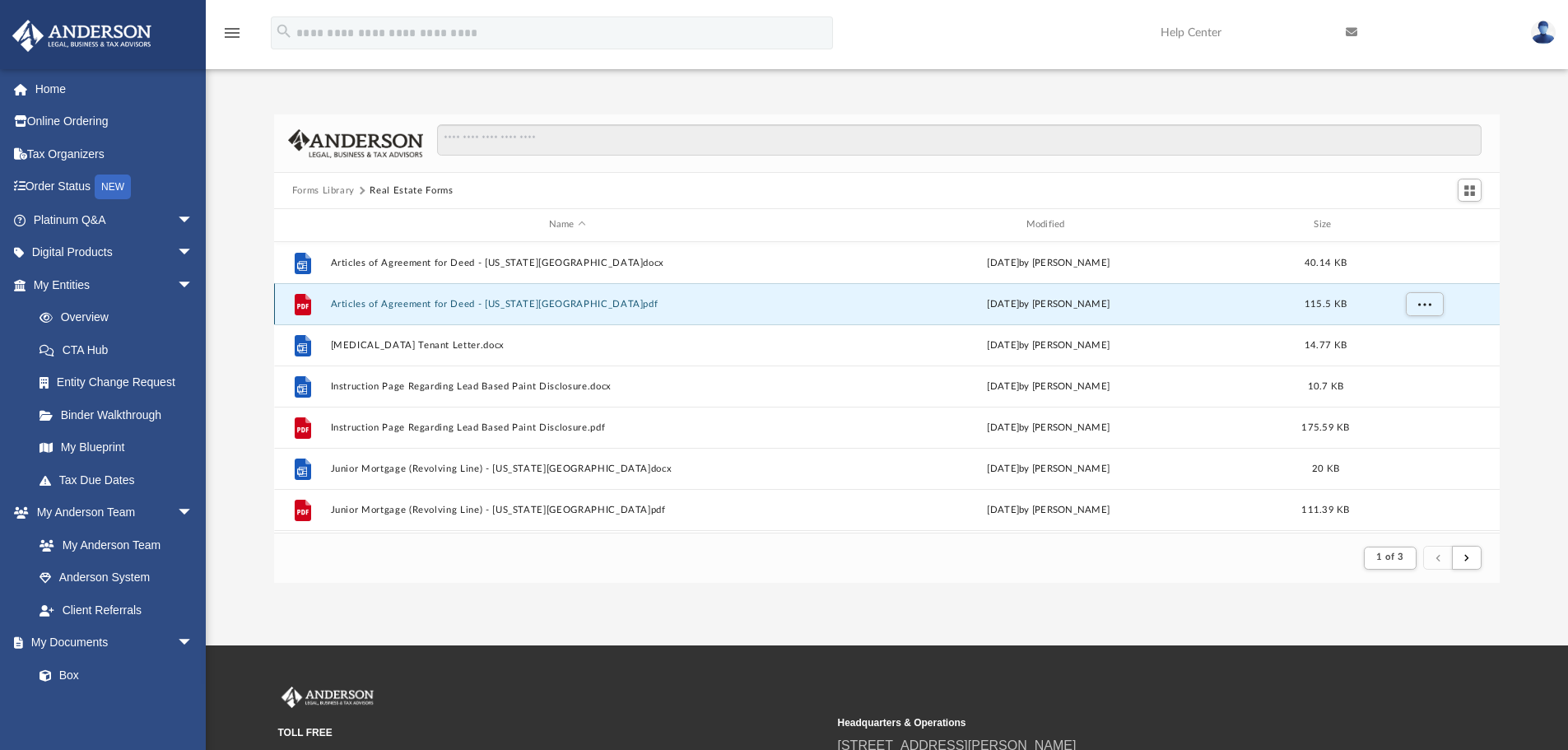
click at [400, 302] on button "Articles of Agreement for Deed - Illinois.pdf" at bounding box center [567, 304] width 474 height 11
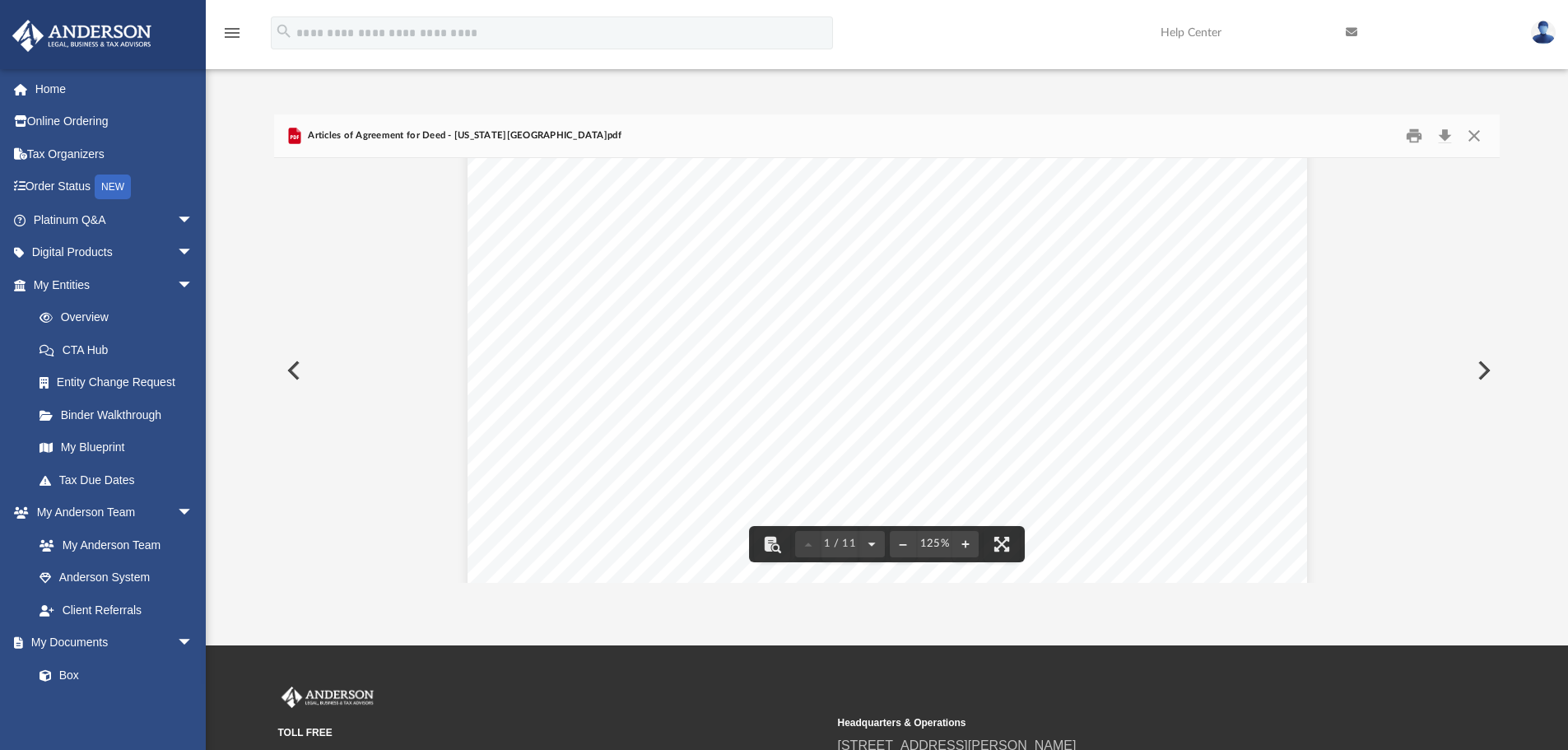
scroll to position [0, 0]
